Goal: Task Accomplishment & Management: Use online tool/utility

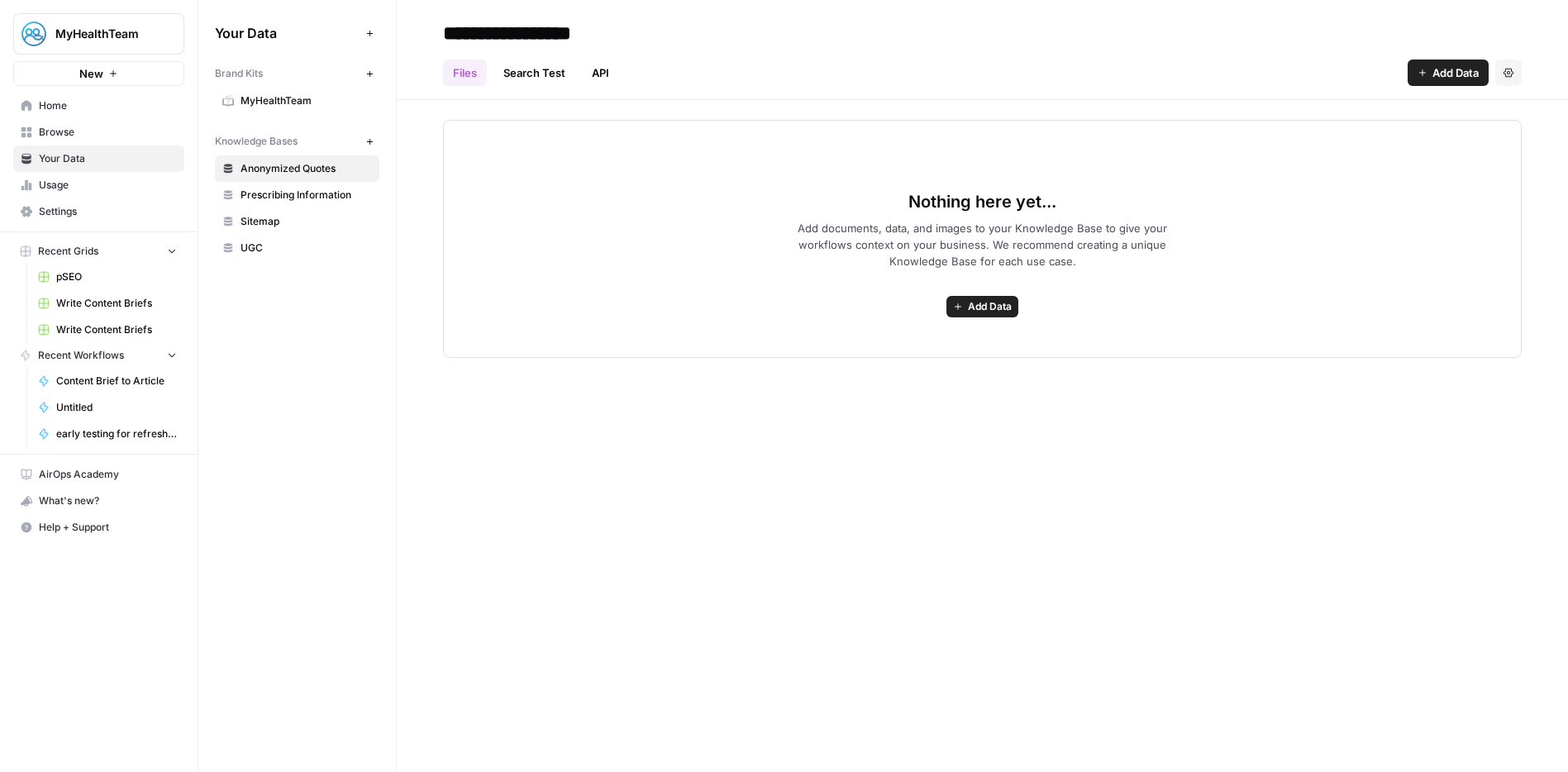
click at [51, 109] on span "Home" at bounding box center [108, 105] width 138 height 15
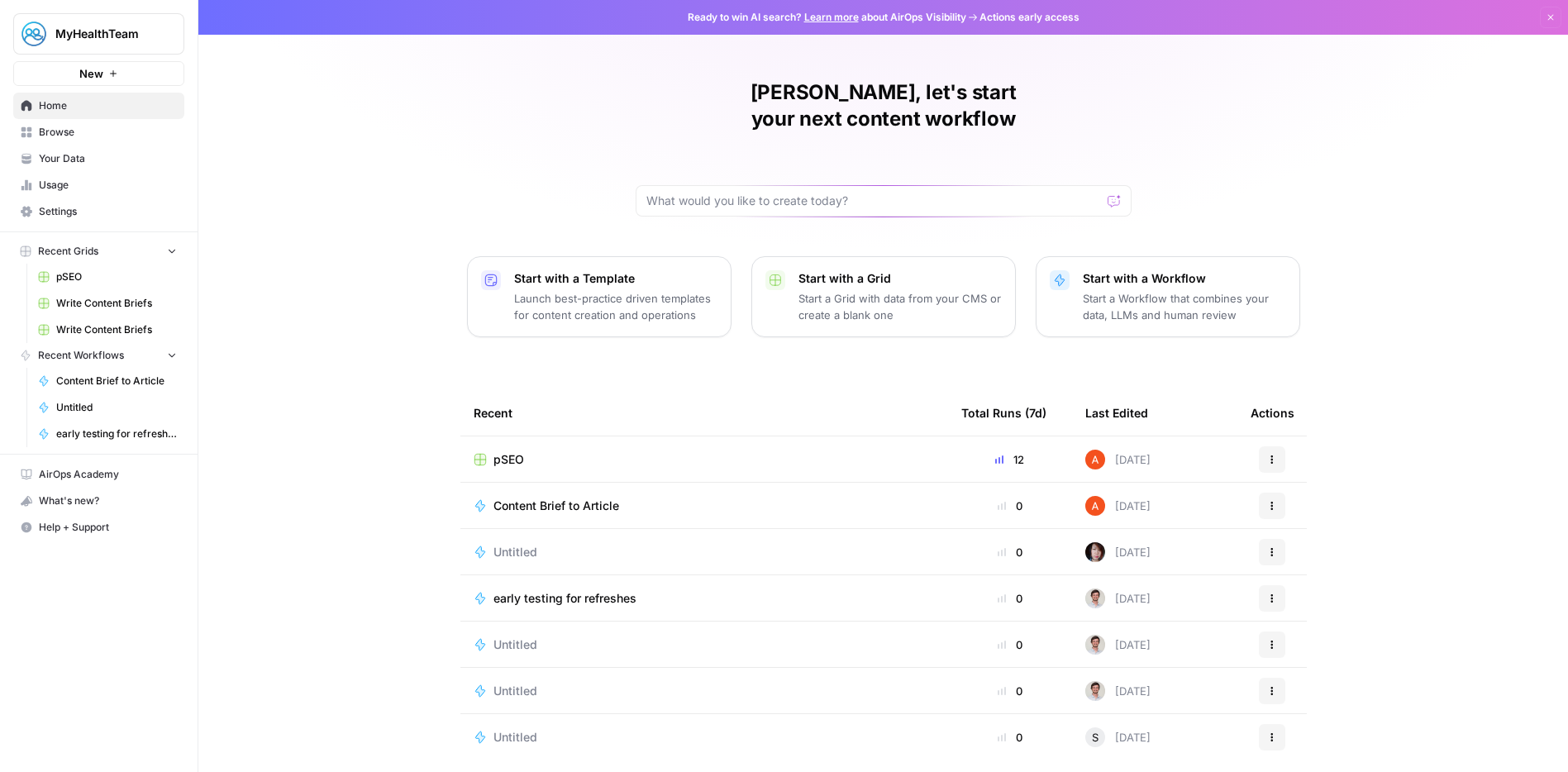
click at [496, 451] on span "pSEO" at bounding box center [509, 459] width 30 height 17
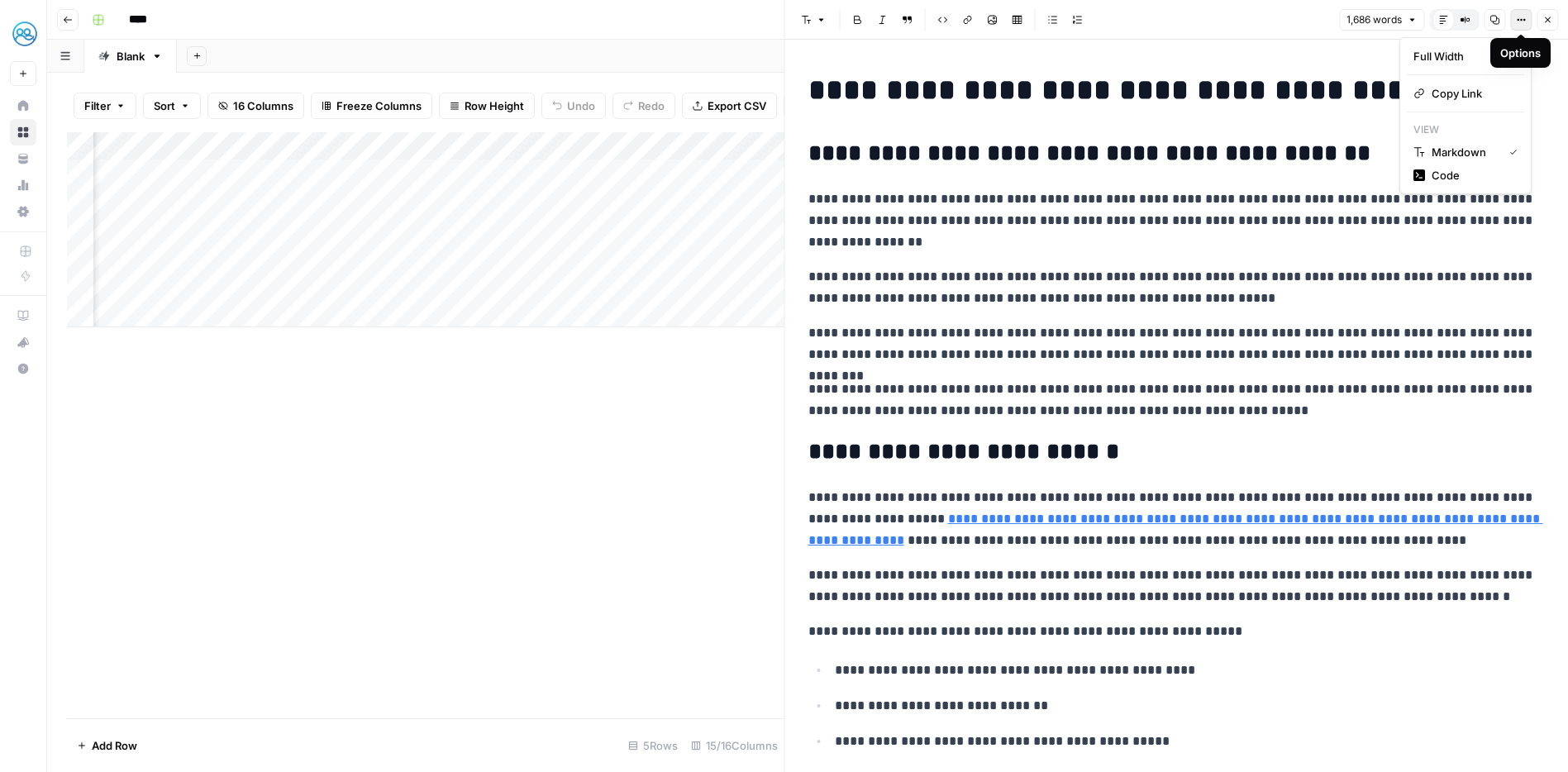
click at [1516, 19] on icon "button" at bounding box center [1521, 20] width 10 height 10
copy div "**********"
